Goal: Navigation & Orientation: Find specific page/section

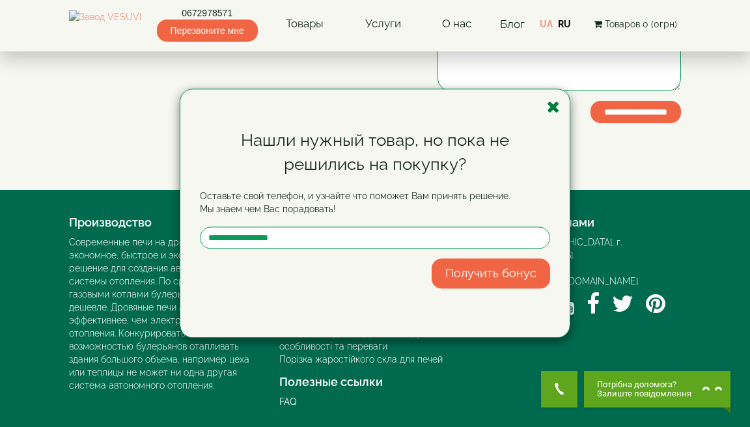
click at [556, 106] on icon "button" at bounding box center [553, 107] width 13 height 16
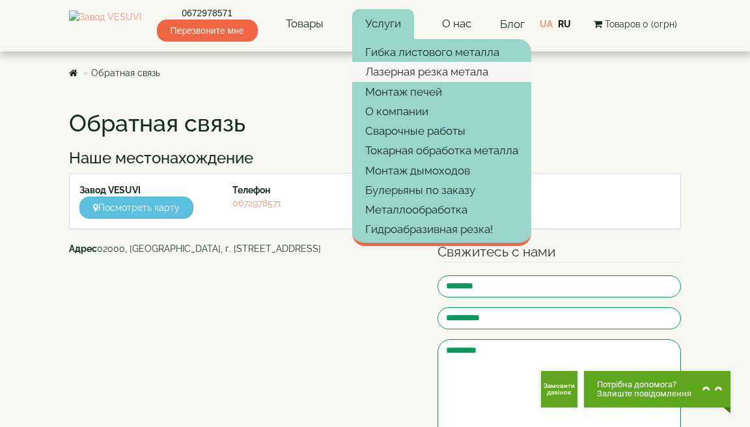
click at [409, 72] on link "Лазерная резка метала" at bounding box center [441, 72] width 179 height 20
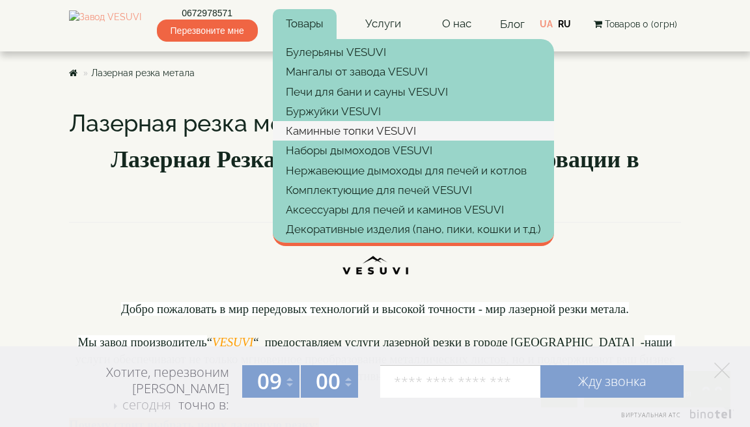
click at [333, 128] on link "Каминные топки VESUVI" at bounding box center [413, 131] width 281 height 20
